Goal: Task Accomplishment & Management: Use online tool/utility

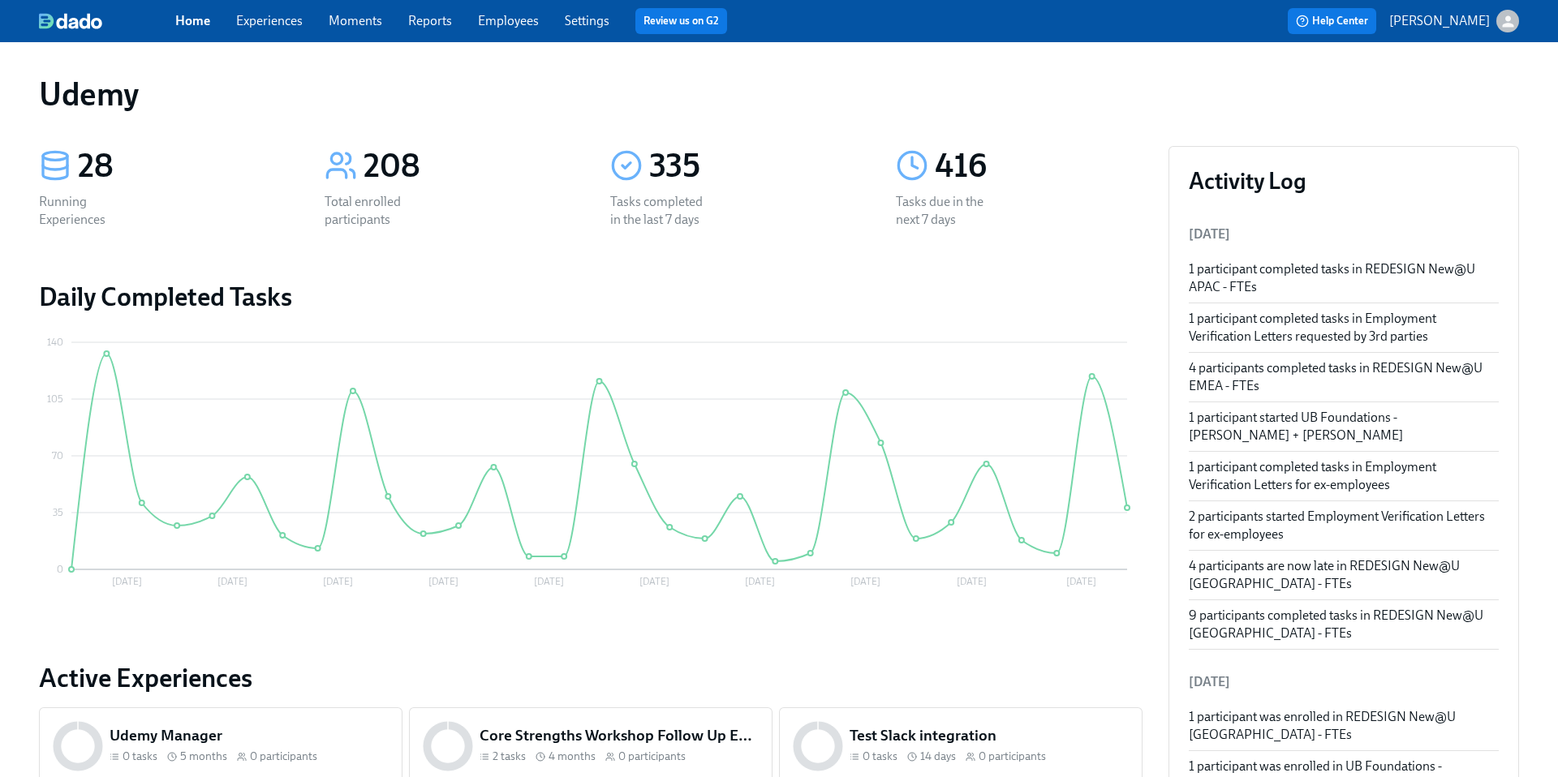
click at [520, 24] on link "Employees" at bounding box center [508, 20] width 61 height 15
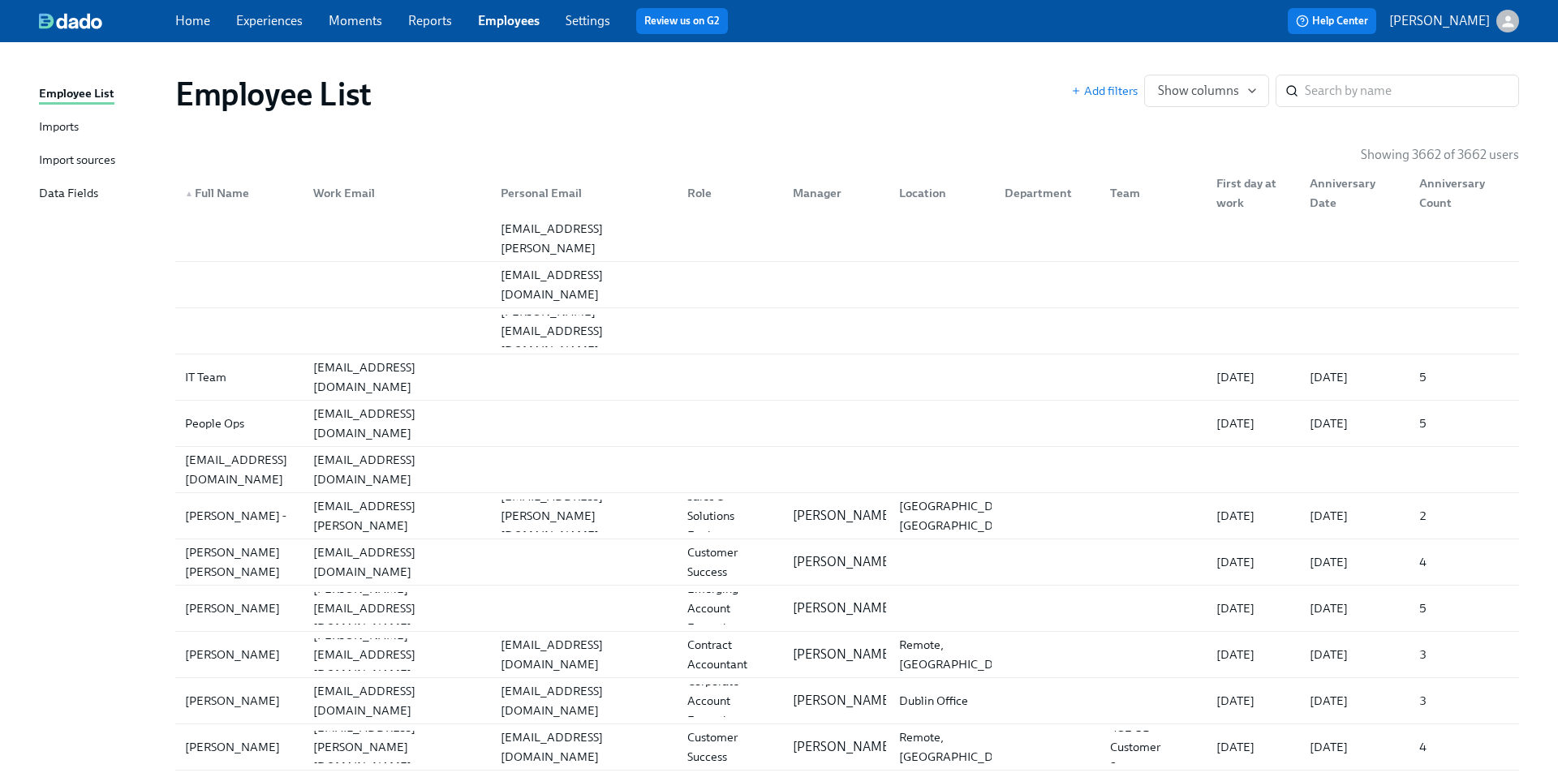
click at [77, 155] on div "Import sources" at bounding box center [77, 161] width 76 height 20
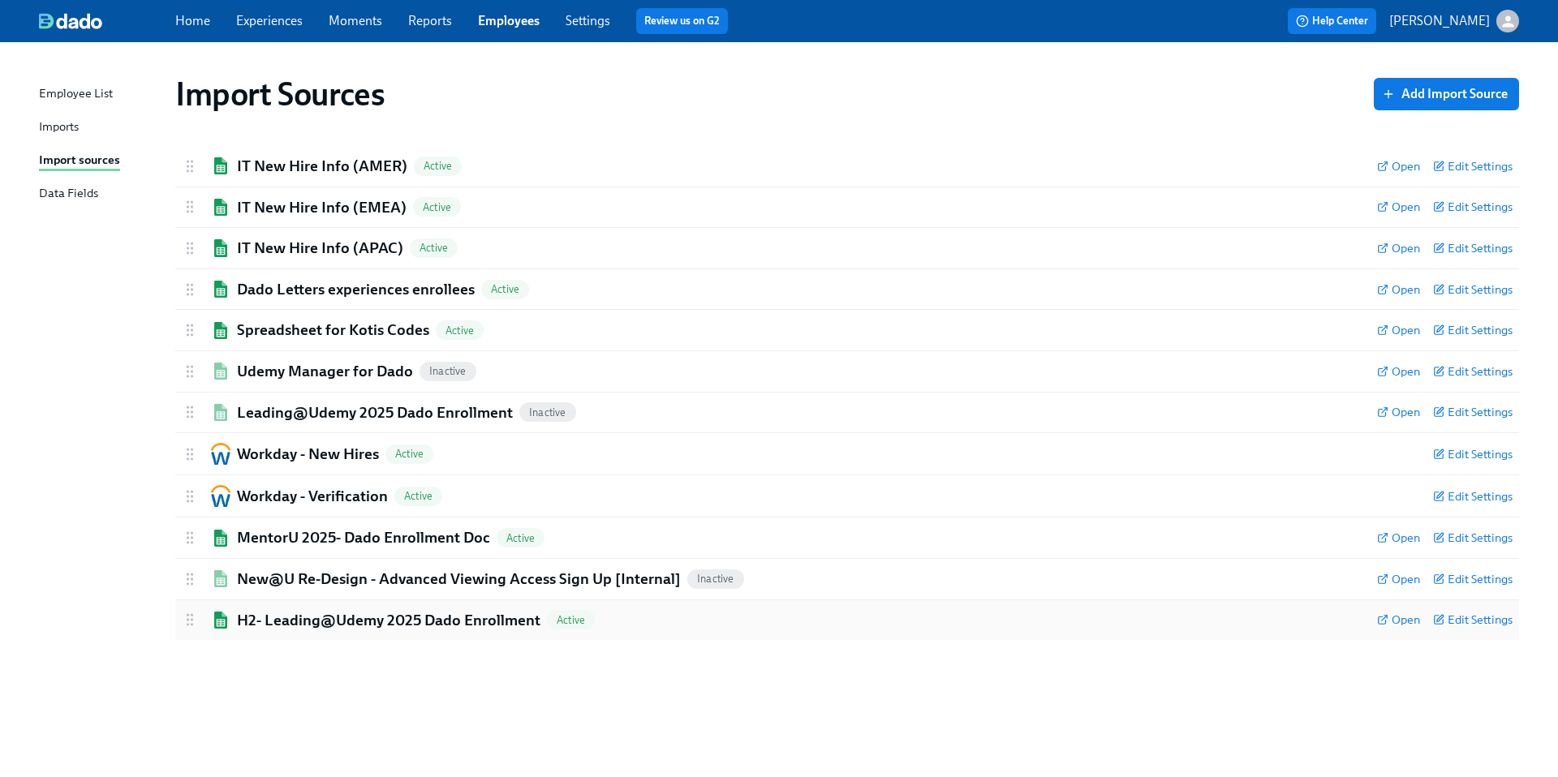
click at [357, 626] on h2 "H2- Leading@Udemy 2025 Dado Enrollment" at bounding box center [389, 620] width 304 height 21
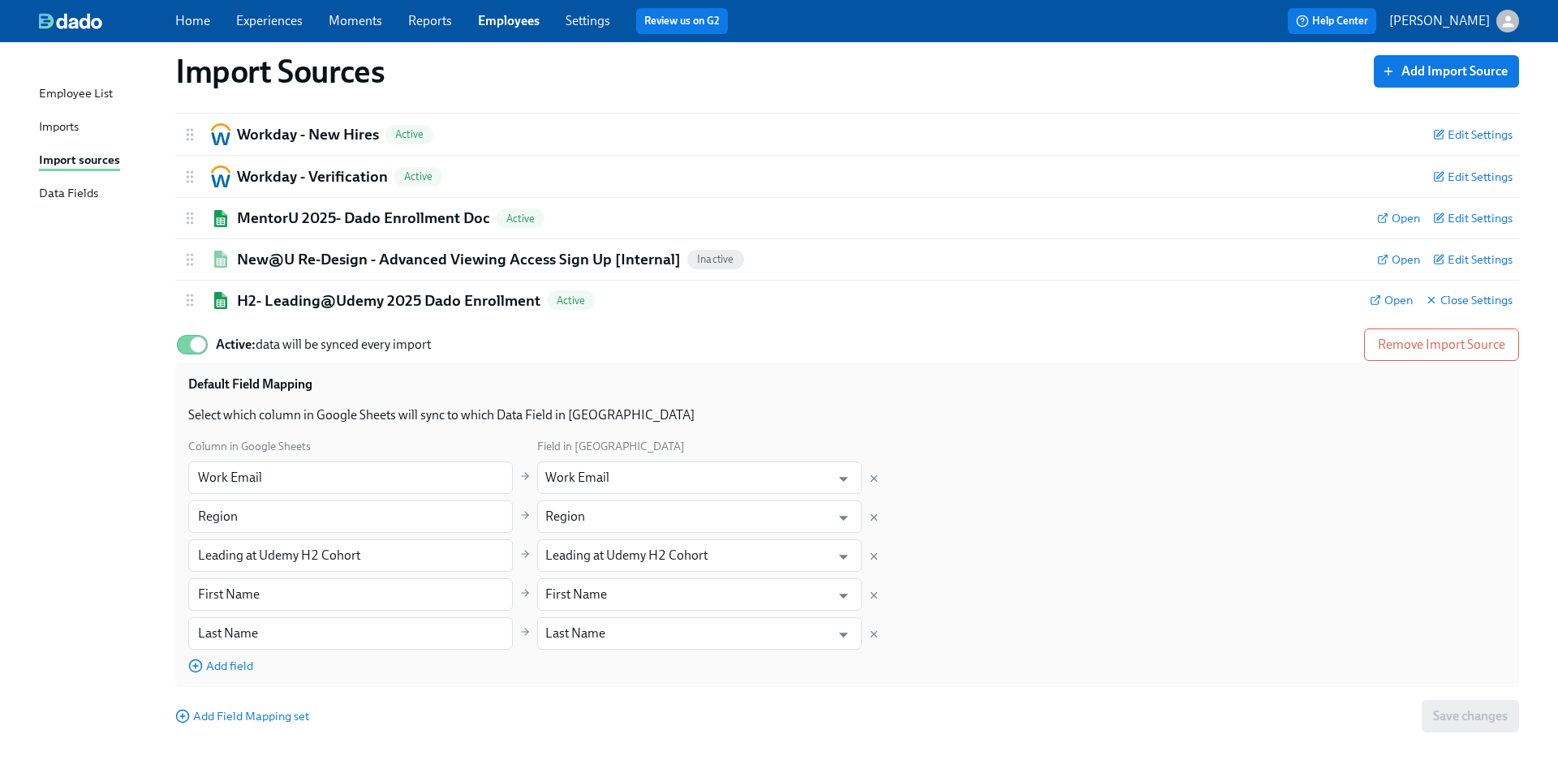
scroll to position [321, 0]
click at [710, 561] on input "Leading at Udemy H2 Cohort" at bounding box center [687, 555] width 285 height 32
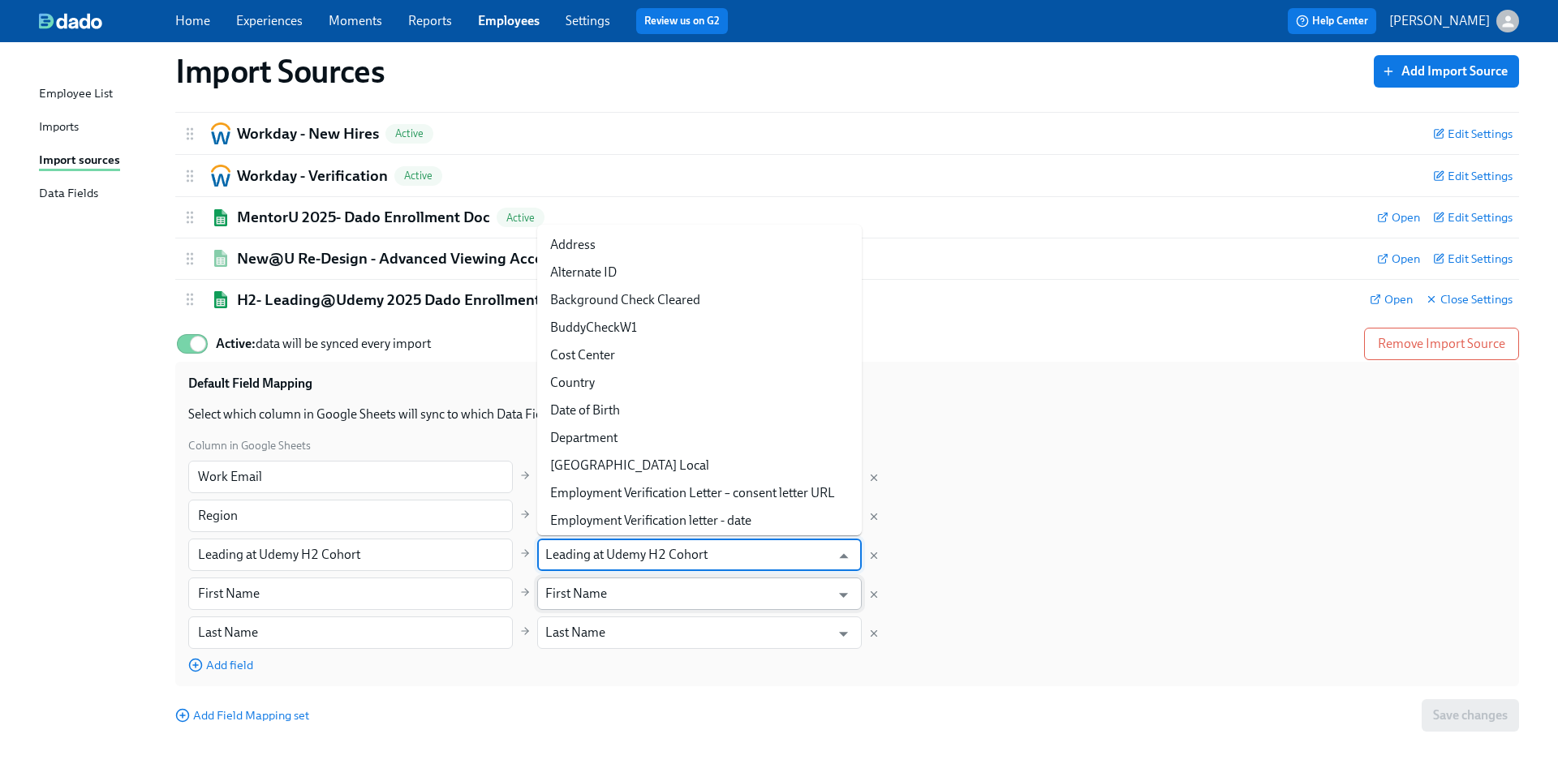
scroll to position [764, 0]
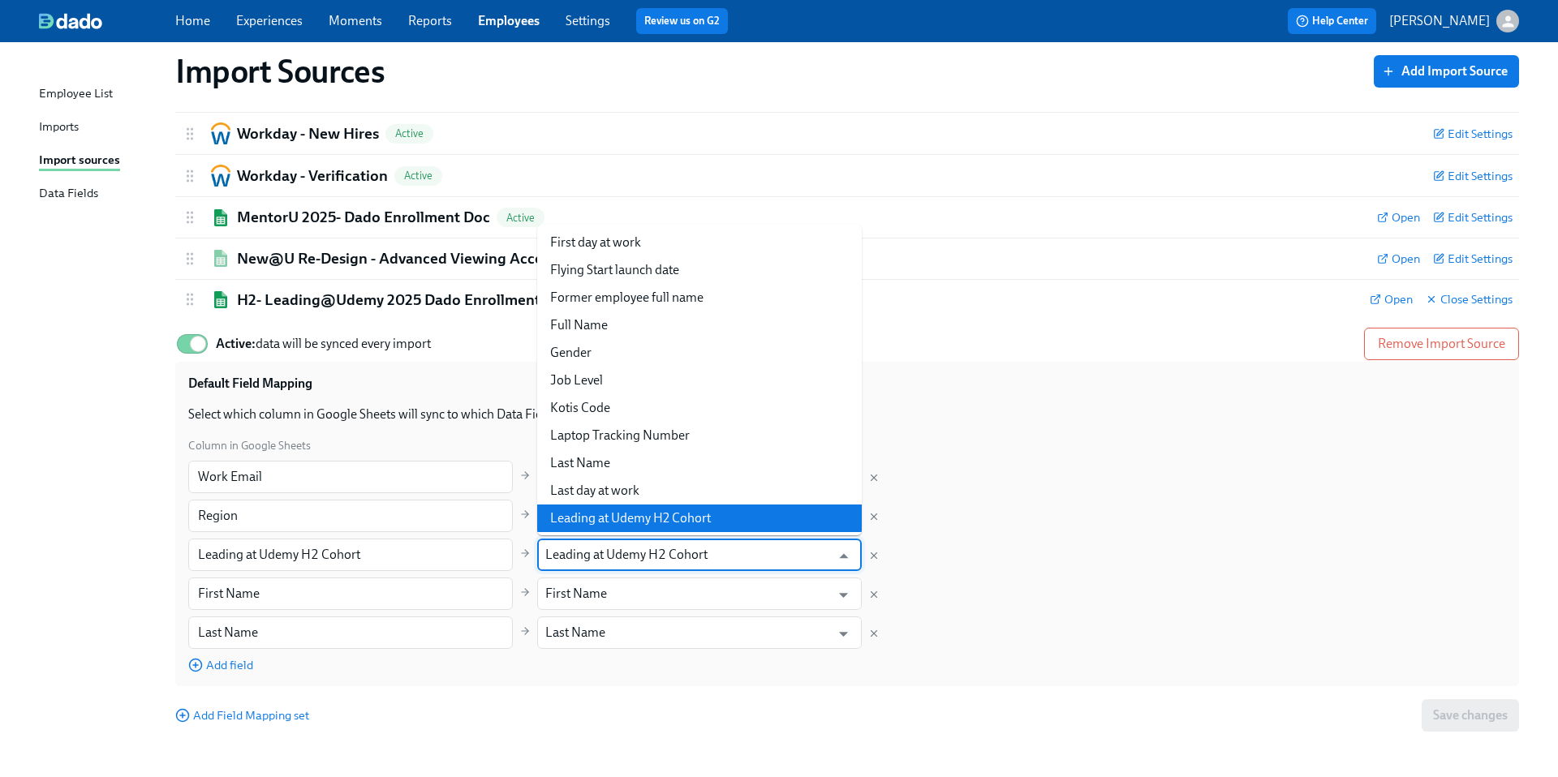
click at [722, 560] on input "Leading at Udemy H2 Cohort" at bounding box center [687, 555] width 285 height 32
click at [415, 557] on input "Leading at Udemy H2 Cohort" at bounding box center [350, 555] width 325 height 32
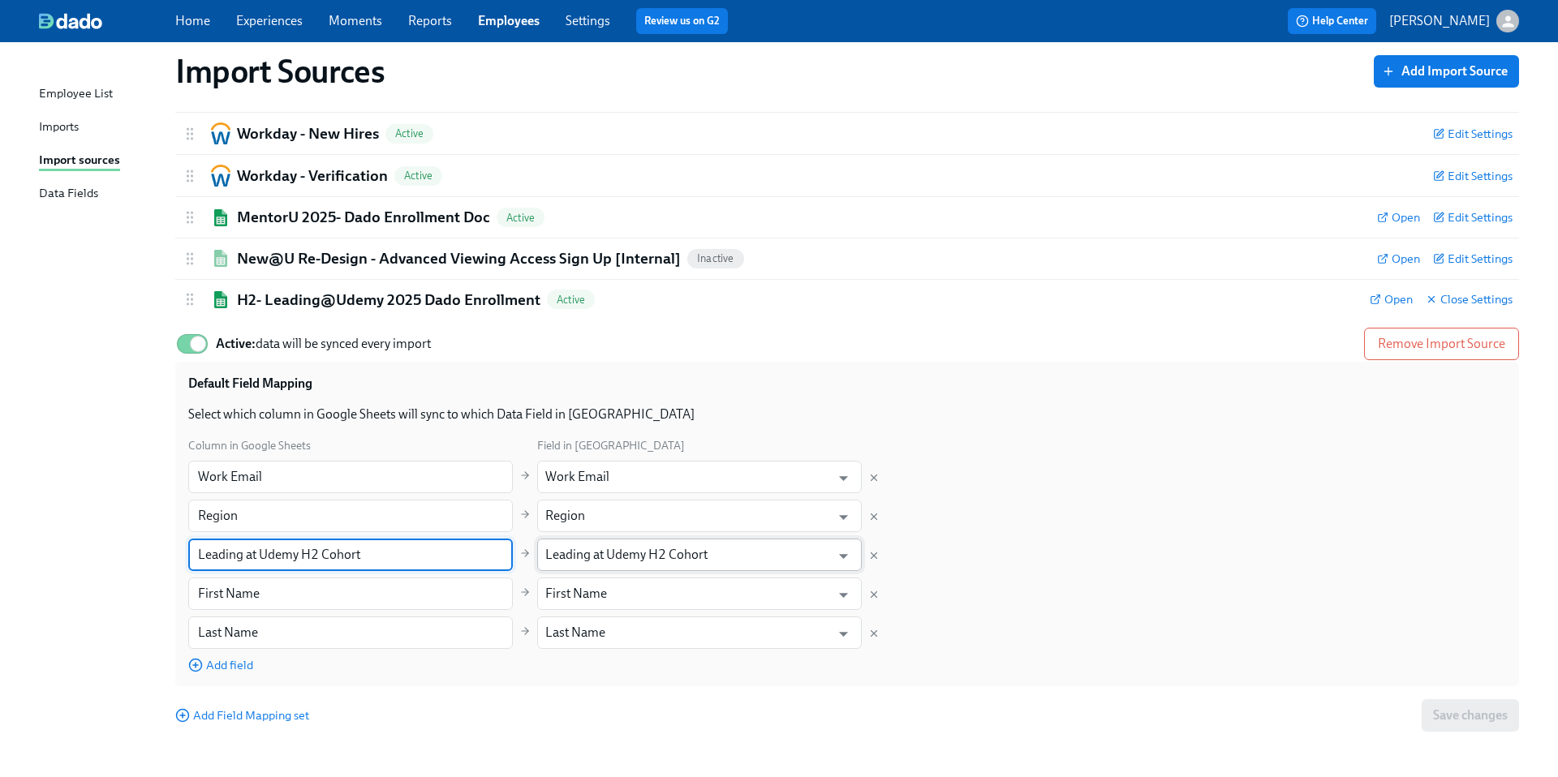
click at [714, 555] on input "Leading at Udemy H2 Cohort" at bounding box center [687, 555] width 285 height 32
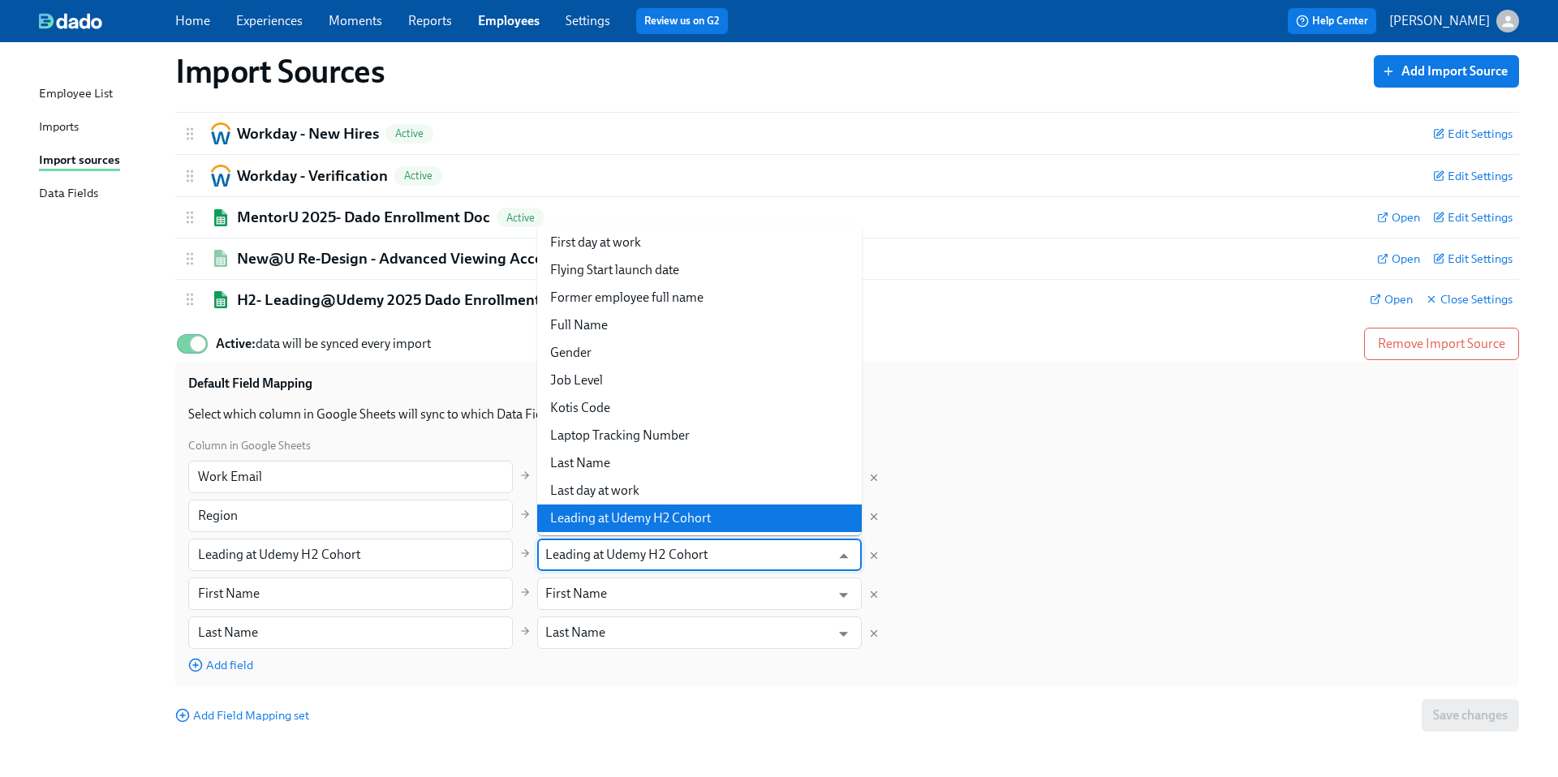
click at [714, 555] on input "Leading at Udemy H2 Cohort" at bounding box center [687, 555] width 285 height 32
click at [1213, 585] on div "Column in Google Sheets Field in Dado Work Email ​ Work Email ​ Region ​ Region…" at bounding box center [847, 555] width 1318 height 237
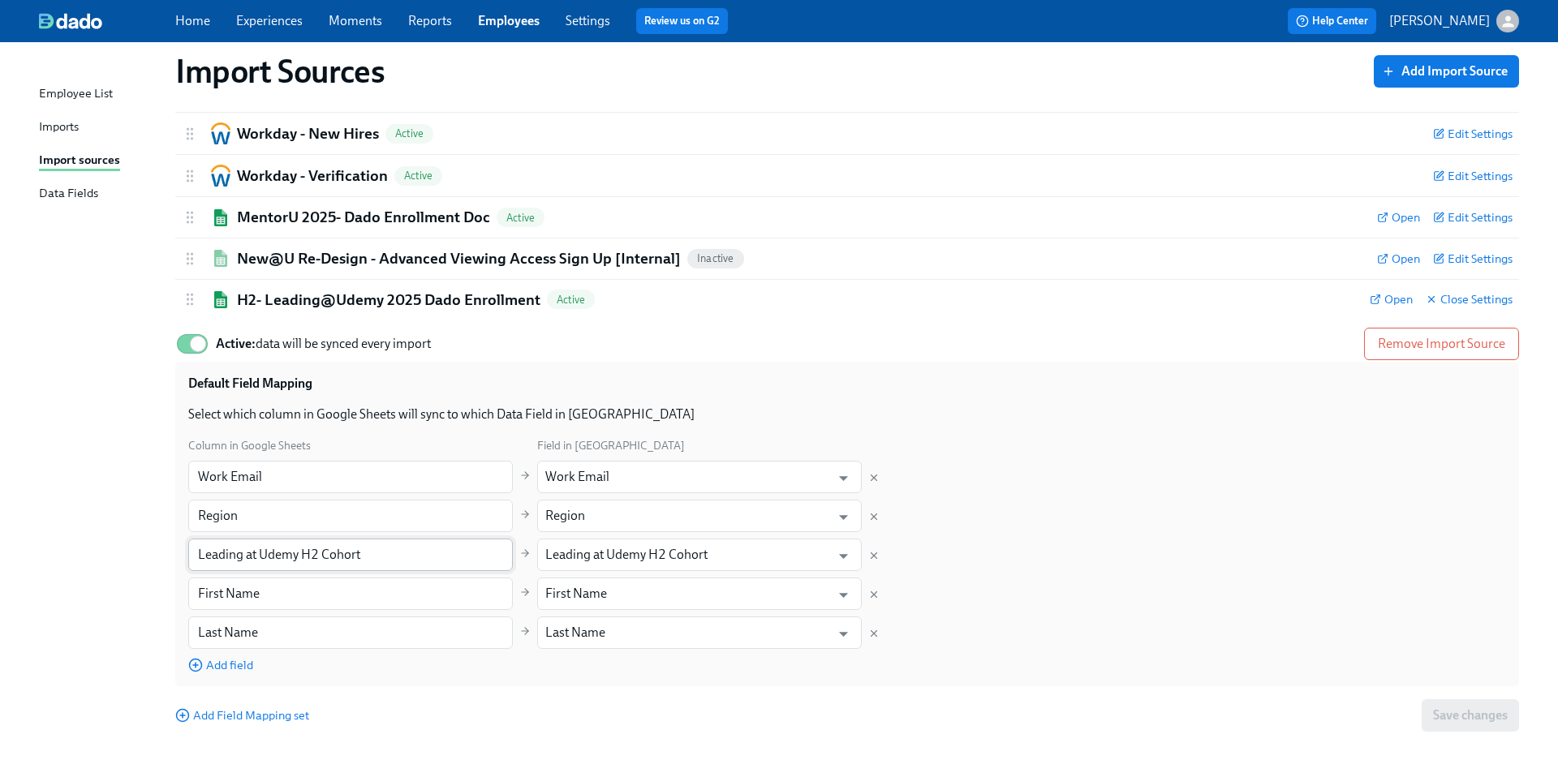
click at [397, 555] on input "Leading at Udemy H2 Cohort" at bounding box center [350, 555] width 325 height 32
click at [53, 570] on div "Import Sources Add Import Source IT New Hire Info (AMER) Active Open Edit Setti…" at bounding box center [779, 239] width 1480 height 997
click at [263, 478] on input "Work Email" at bounding box center [350, 477] width 325 height 32
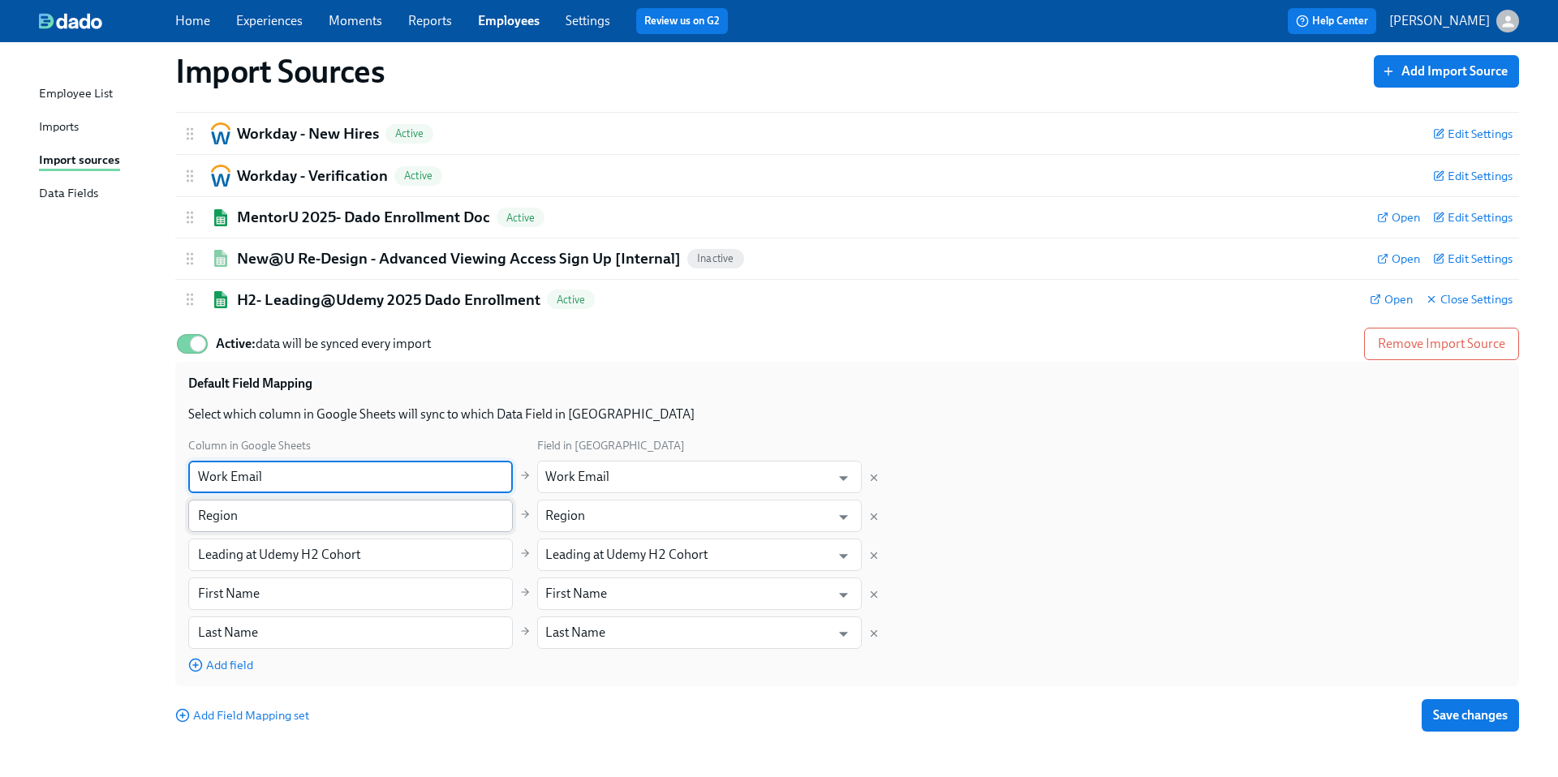
type input "Work Email"
click at [289, 518] on input "Region" at bounding box center [350, 516] width 325 height 32
click at [357, 554] on input "Leading at Udemy H2 Cohort" at bounding box center [350, 555] width 325 height 32
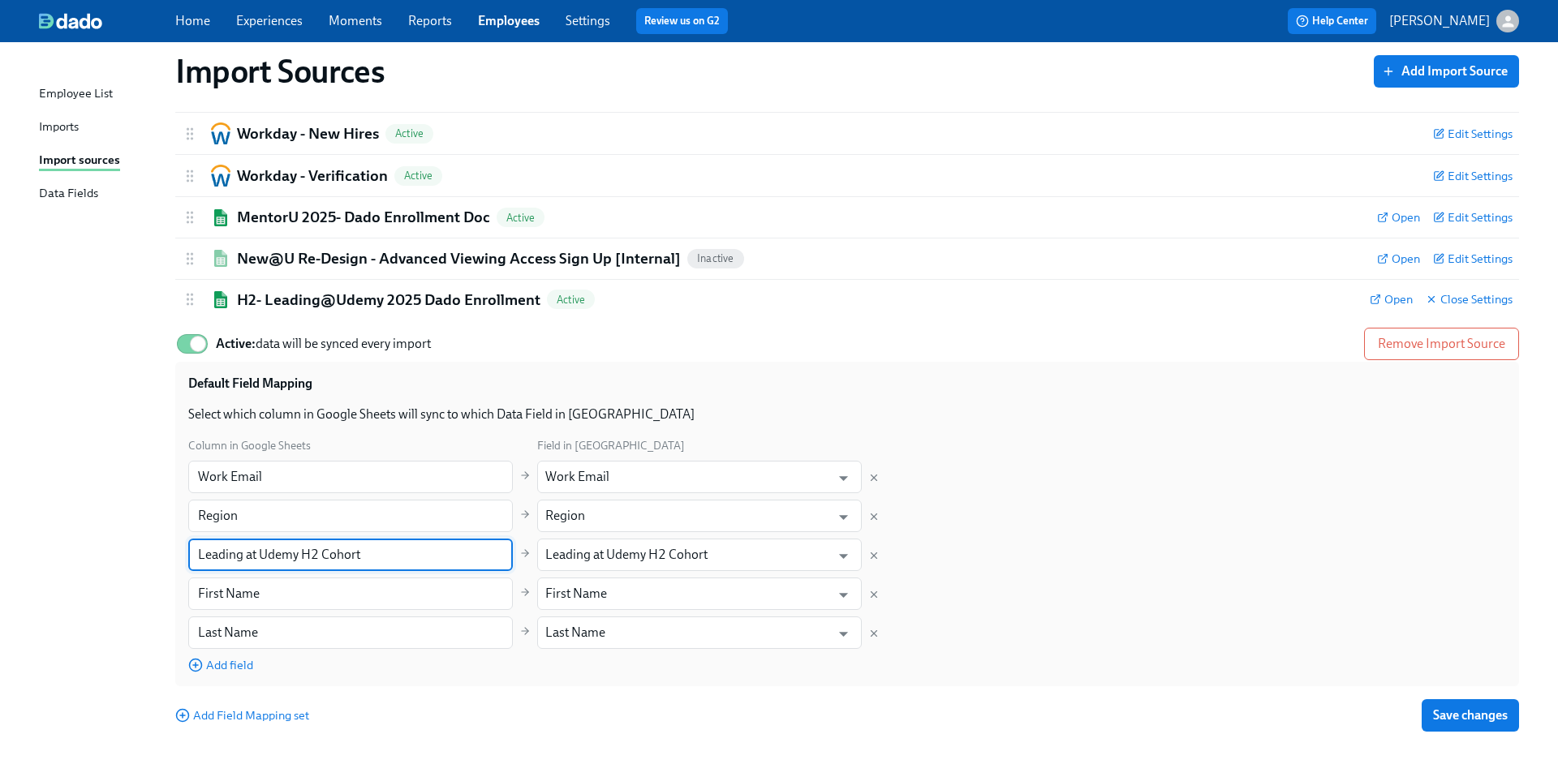
click at [365, 552] on input "Leading at Udemy H2 Cohort" at bounding box center [350, 555] width 325 height 32
drag, startPoint x: 461, startPoint y: 560, endPoint x: 371, endPoint y: 556, distance: 90.2
click at [371, 556] on input "Leading at Udemy H2 Cohort" at bounding box center [350, 555] width 325 height 32
click at [266, 594] on input "First Name" at bounding box center [350, 594] width 325 height 32
click at [260, 640] on input "Last Name" at bounding box center [350, 633] width 325 height 32
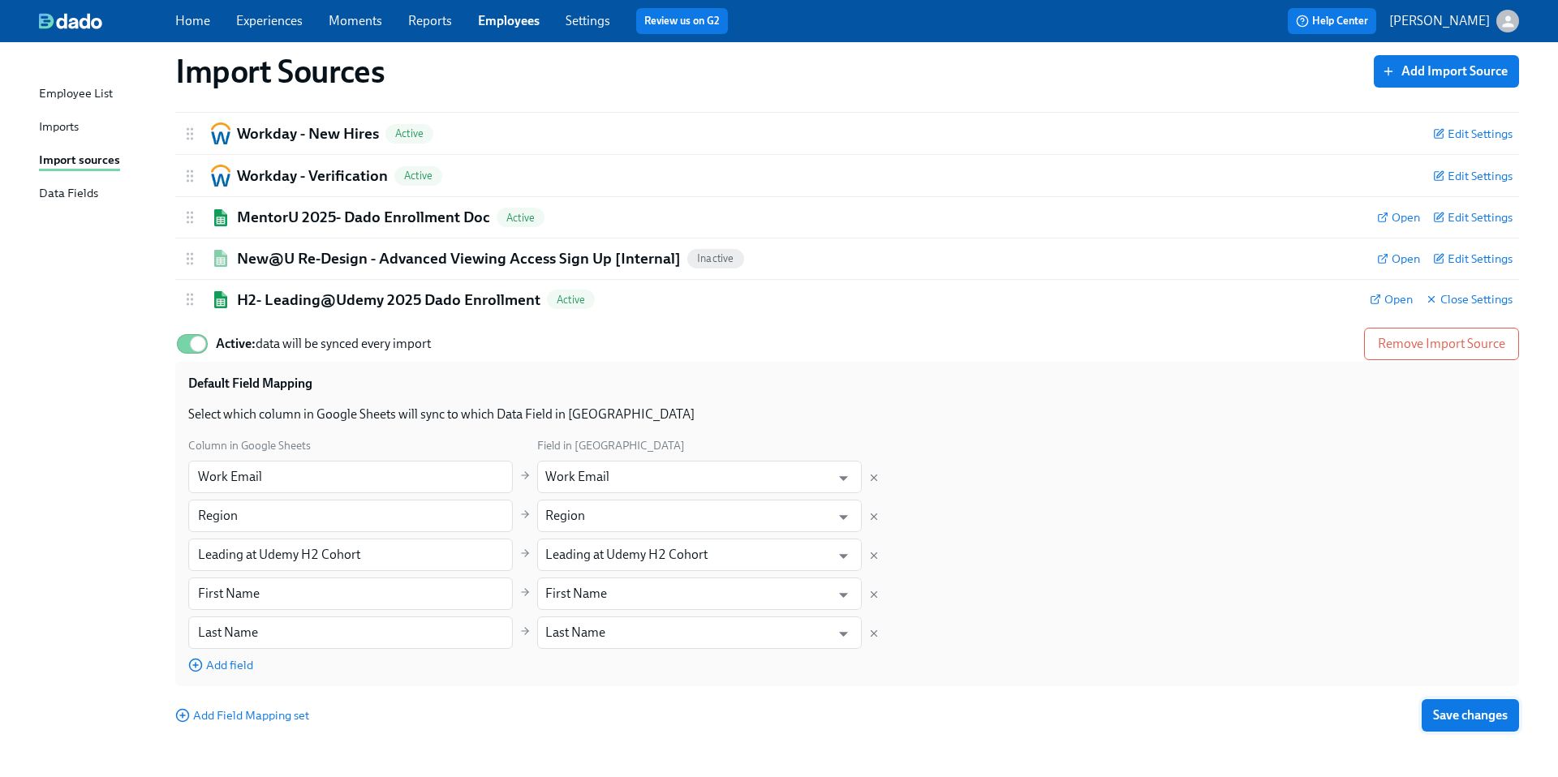
click at [1450, 720] on span "Save changes" at bounding box center [1470, 716] width 75 height 16
click at [196, 22] on link "Home" at bounding box center [192, 20] width 35 height 15
